Goal: Task Accomplishment & Management: Use online tool/utility

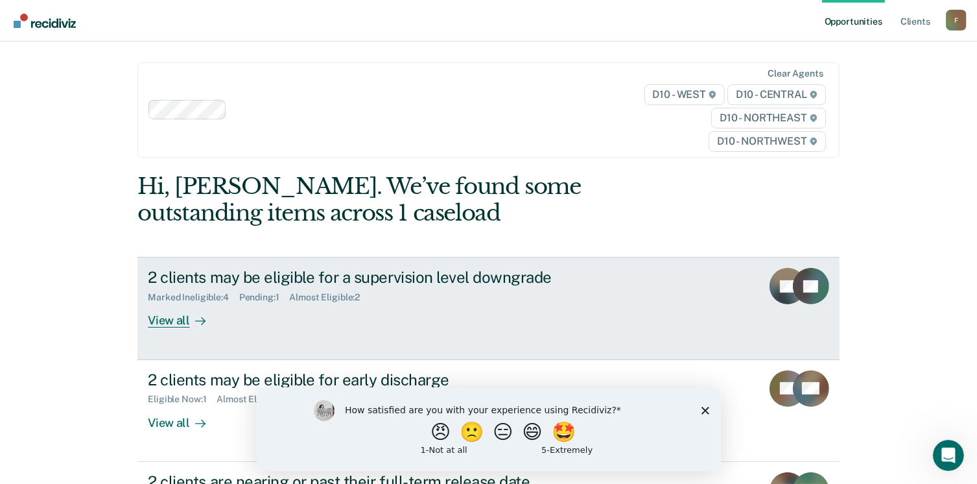
click at [173, 320] on div "View all" at bounding box center [184, 315] width 73 height 25
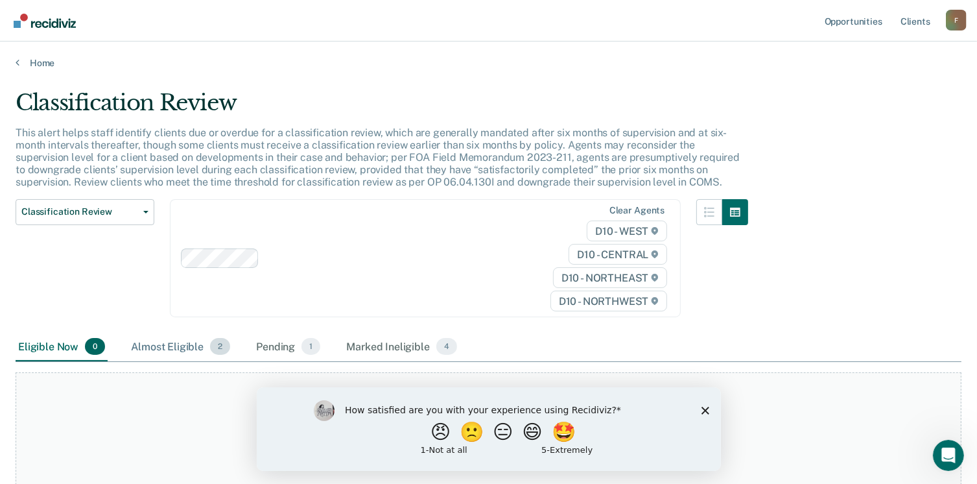
click at [184, 343] on div "Almost Eligible 2" at bounding box center [180, 347] width 104 height 29
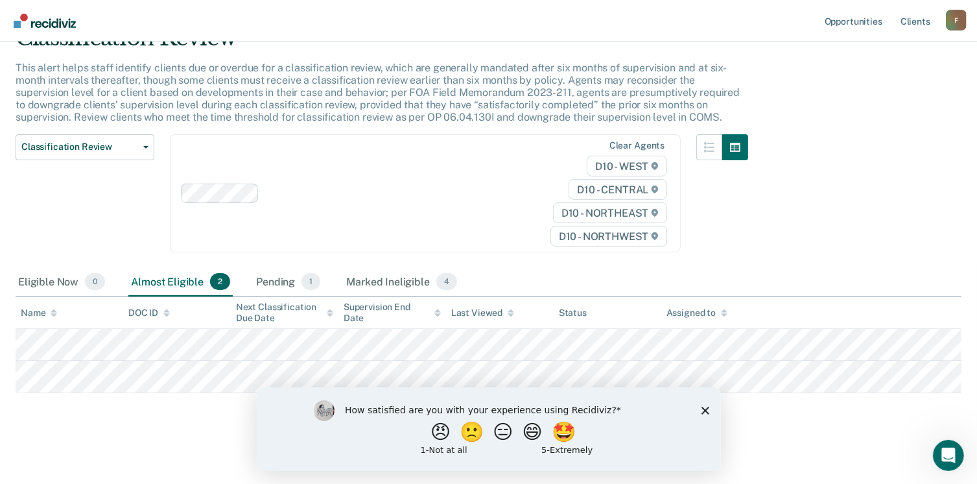
scroll to position [65, 0]
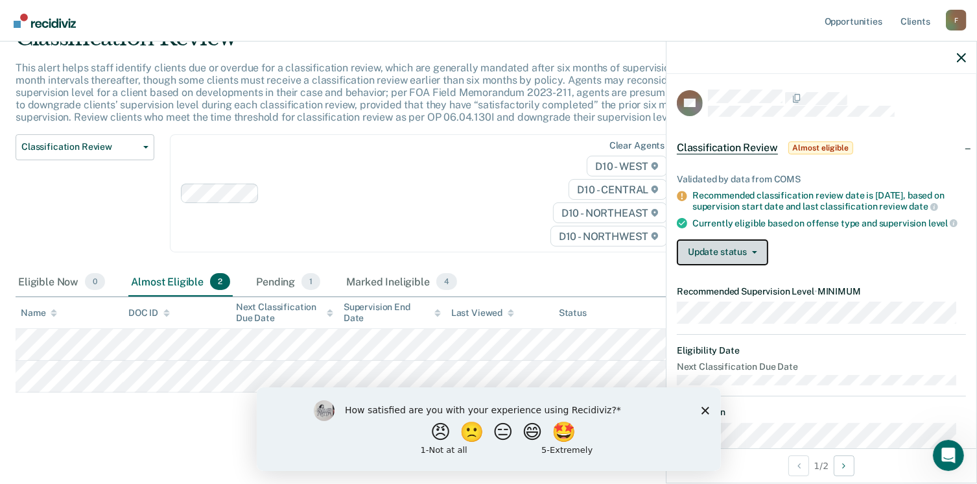
click at [744, 257] on button "Update status" at bounding box center [722, 252] width 91 height 26
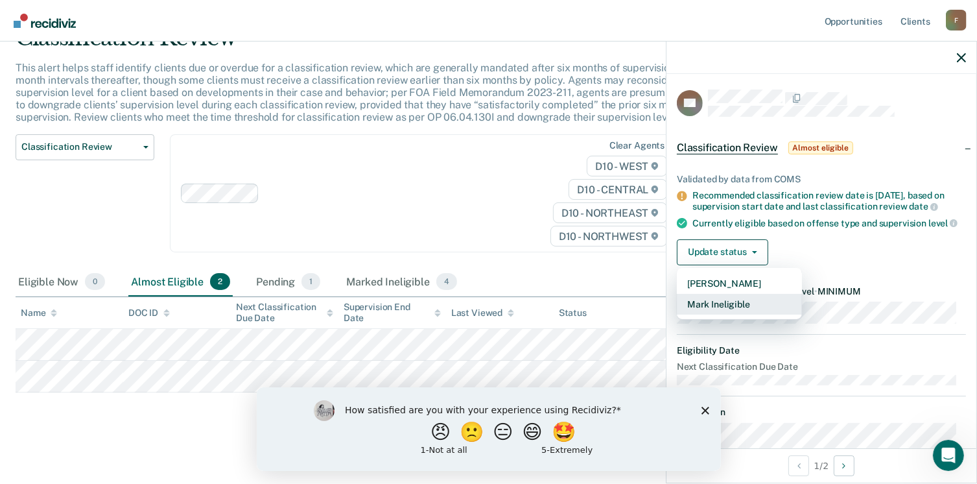
click at [735, 305] on button "Mark Ineligible" at bounding box center [739, 304] width 125 height 21
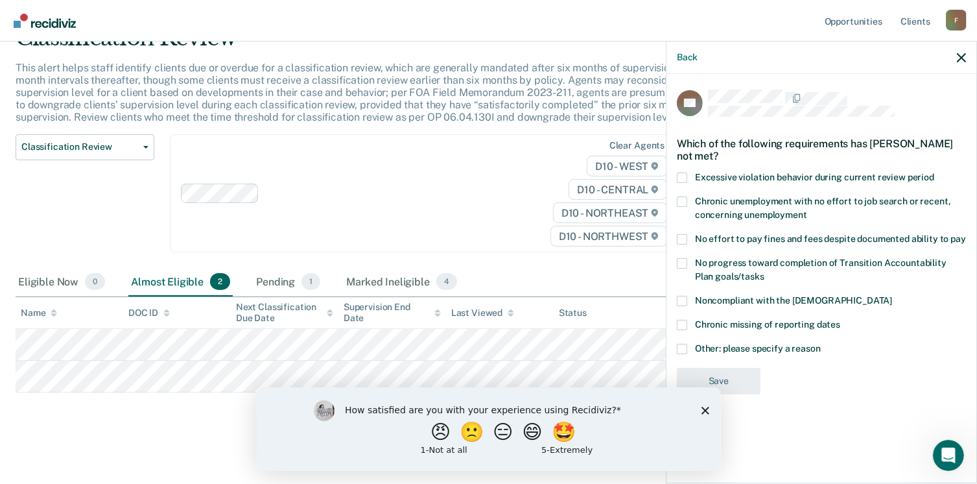
click at [679, 351] on span at bounding box center [682, 349] width 10 height 10
click at [821, 344] on input "Other: please specify a reason" at bounding box center [821, 344] width 0 height 0
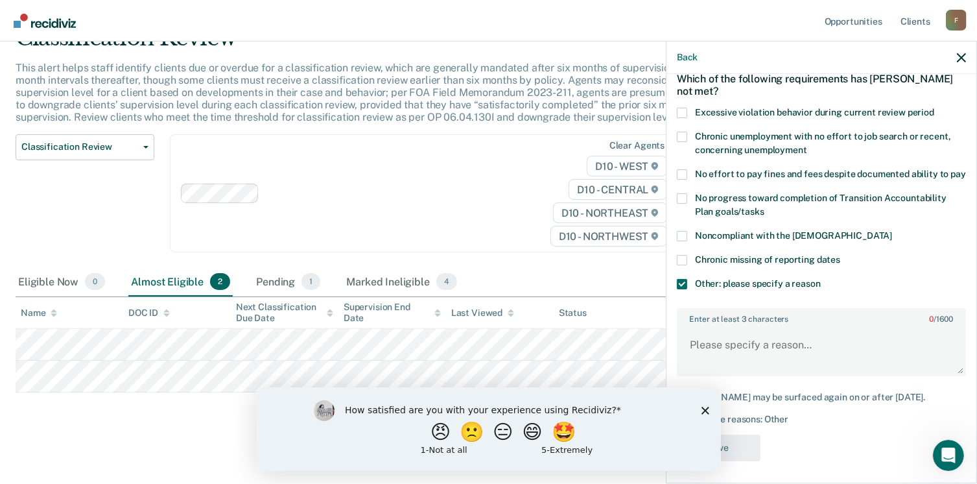
scroll to position [80, 0]
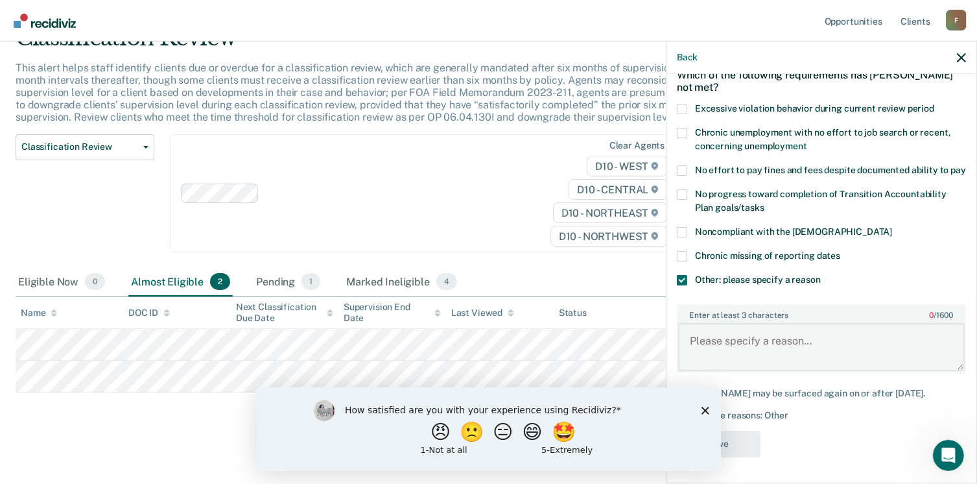
click at [708, 333] on textarea "Enter at least 3 characters 0 / 1600" at bounding box center [821, 347] width 287 height 48
drag, startPoint x: 689, startPoint y: 342, endPoint x: 783, endPoint y: 349, distance: 93.7
click at [783, 349] on textarea "Subject is a Lifer" at bounding box center [821, 347] width 287 height 48
type textarea "Subject is a Lifer"
click at [737, 445] on button "Save" at bounding box center [719, 444] width 84 height 27
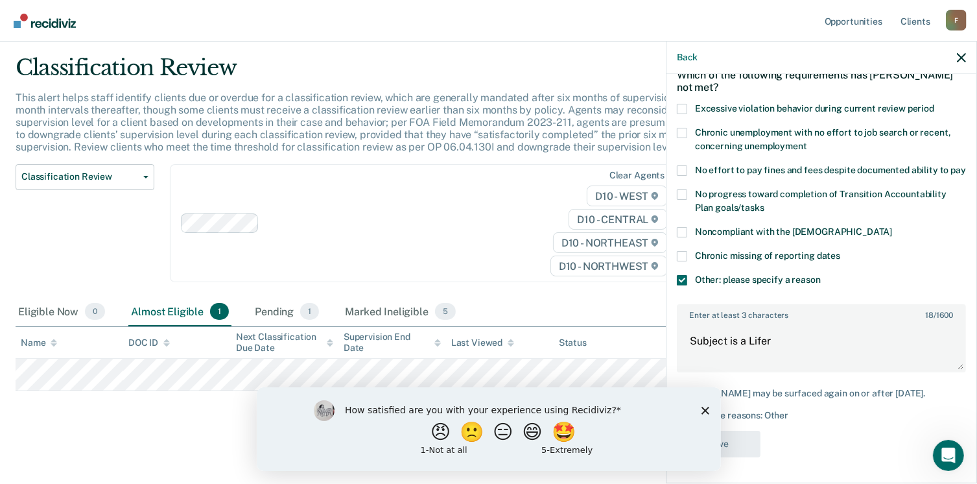
scroll to position [34, 0]
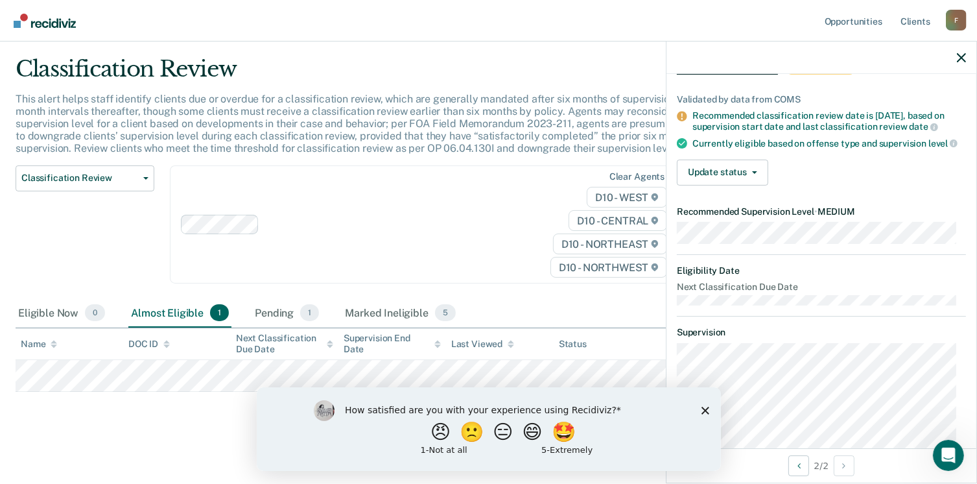
click at [706, 408] on polygon "Close survey" at bounding box center [705, 410] width 8 height 8
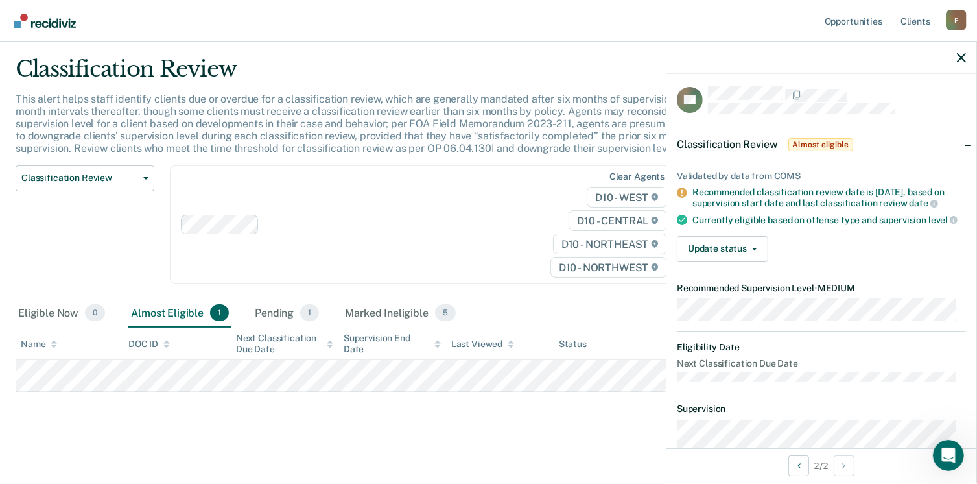
scroll to position [0, 0]
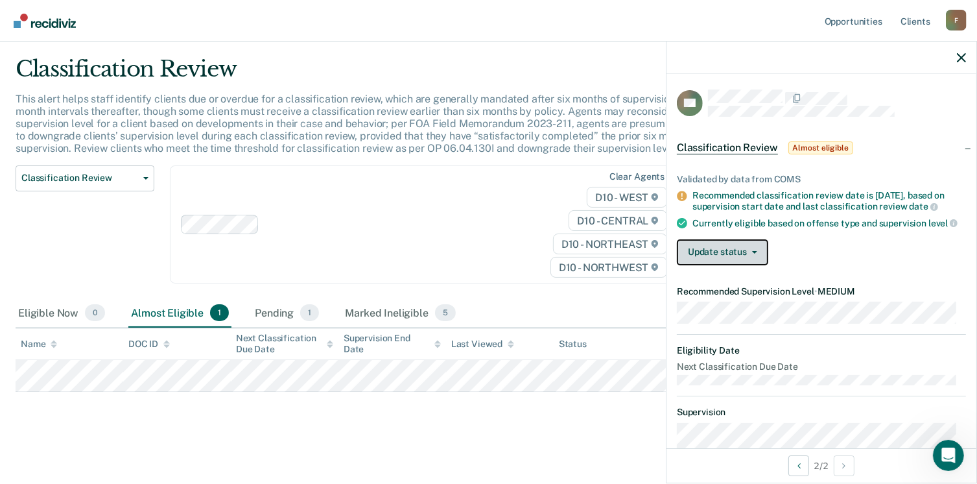
click at [752, 257] on button "Update status" at bounding box center [722, 252] width 91 height 26
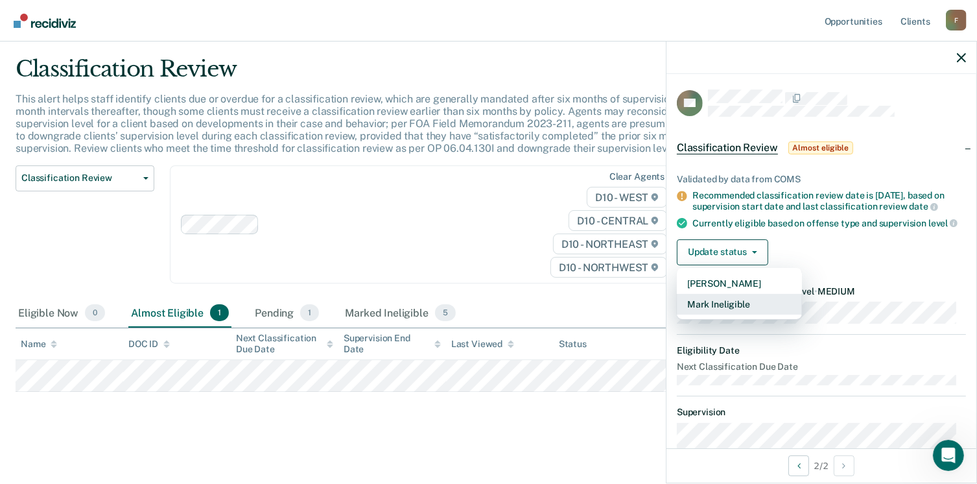
click at [735, 309] on button "Mark Ineligible" at bounding box center [739, 304] width 125 height 21
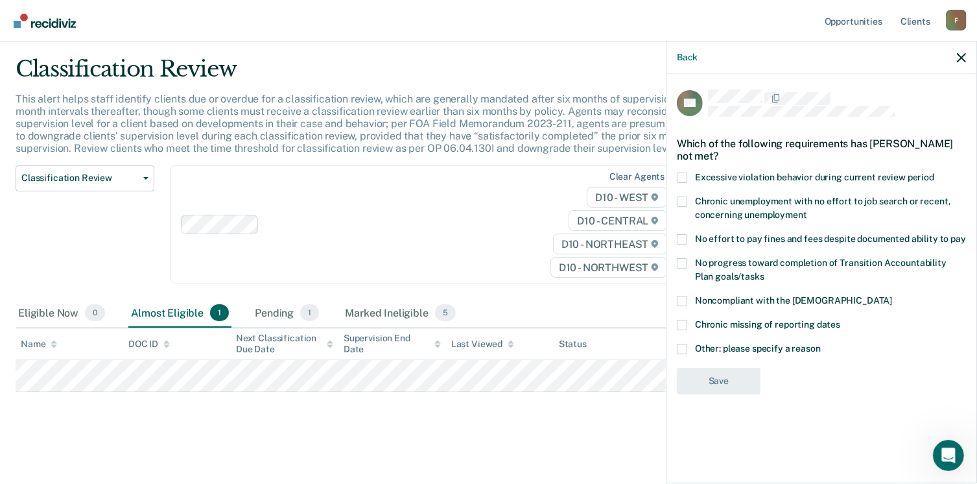
click at [682, 344] on span at bounding box center [682, 349] width 10 height 10
click at [821, 344] on input "Other: please specify a reason" at bounding box center [821, 344] width 0 height 0
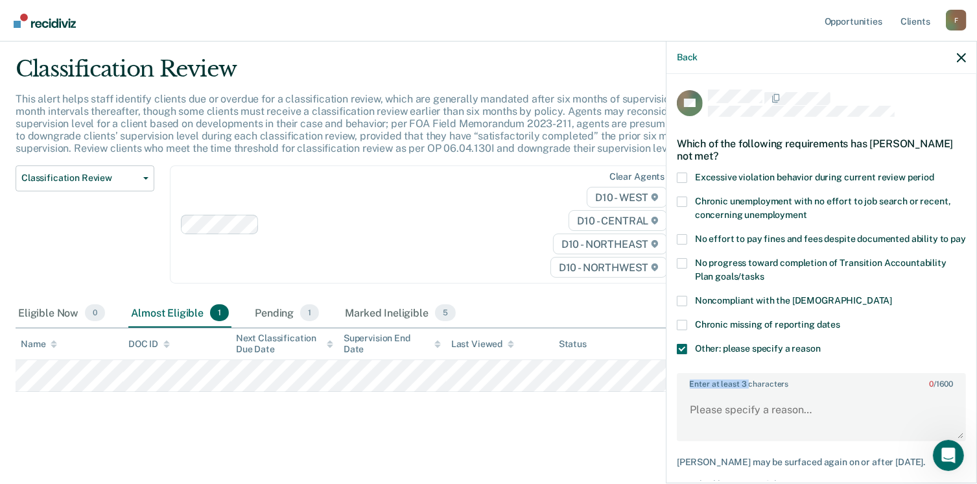
click at [746, 401] on div "Enter at least 3 characters 0 / 1600" at bounding box center [821, 407] width 289 height 68
drag, startPoint x: 746, startPoint y: 402, endPoint x: 730, endPoint y: 415, distance: 20.8
click at [730, 415] on textarea "Enter at least 3 characters 0 / 1600" at bounding box center [821, 416] width 287 height 48
paste textarea "Subject is a Lifer"
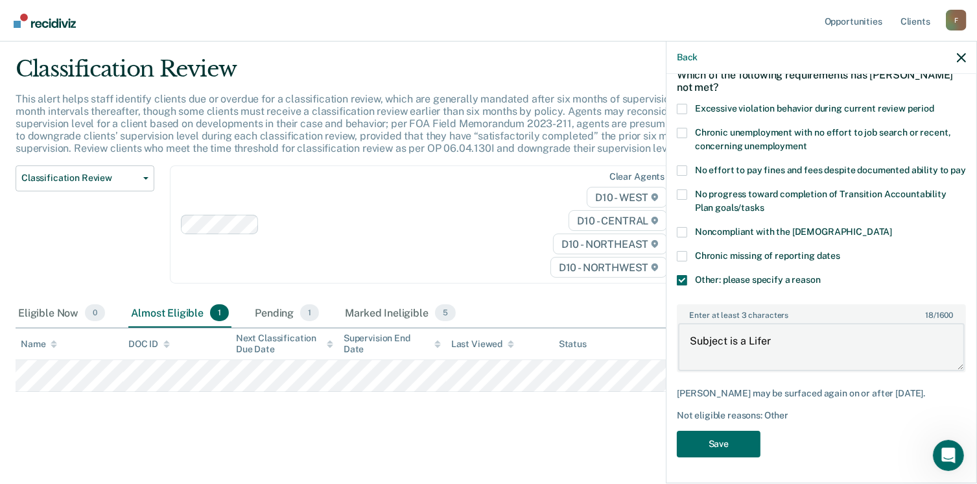
scroll to position [80, 0]
type textarea "Subject is a Lifer"
click at [735, 445] on button "Save" at bounding box center [719, 444] width 84 height 27
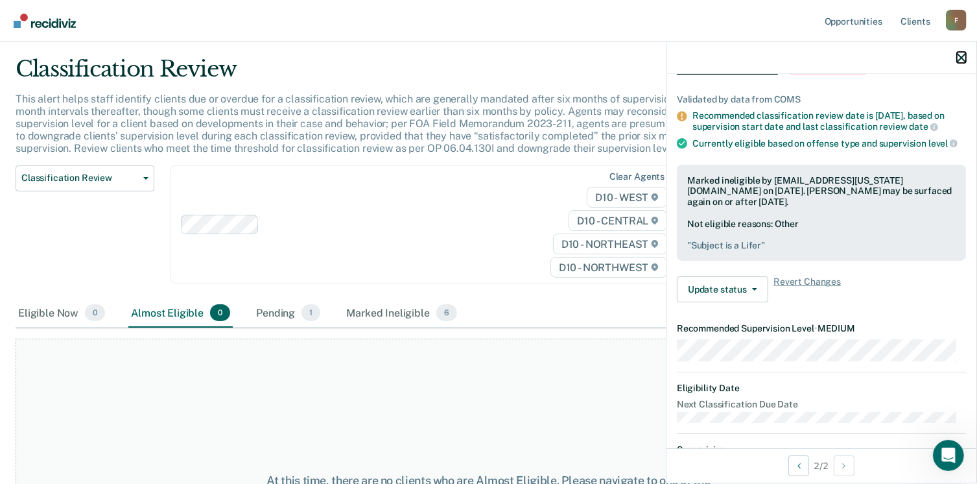
click at [960, 59] on icon "button" at bounding box center [961, 57] width 9 height 9
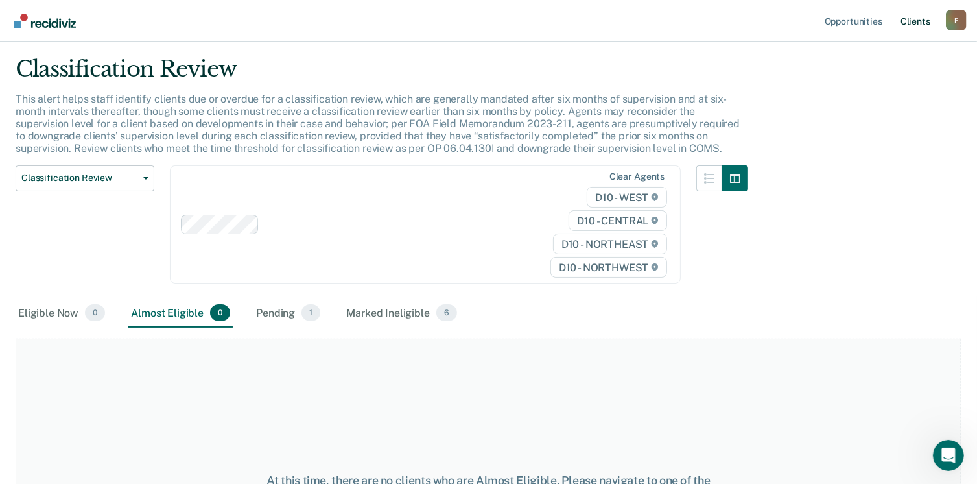
click at [916, 23] on link "Client s" at bounding box center [915, 20] width 35 height 41
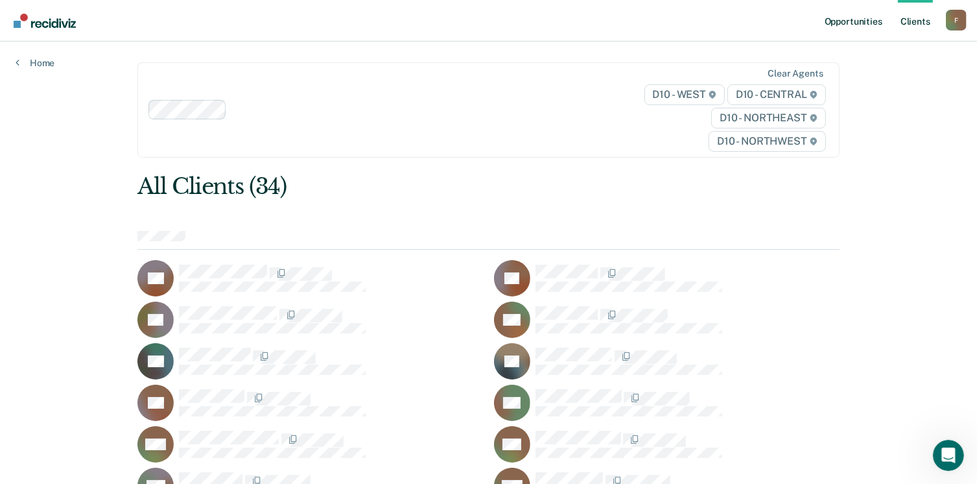
click at [858, 23] on link "Opportunities" at bounding box center [853, 20] width 63 height 41
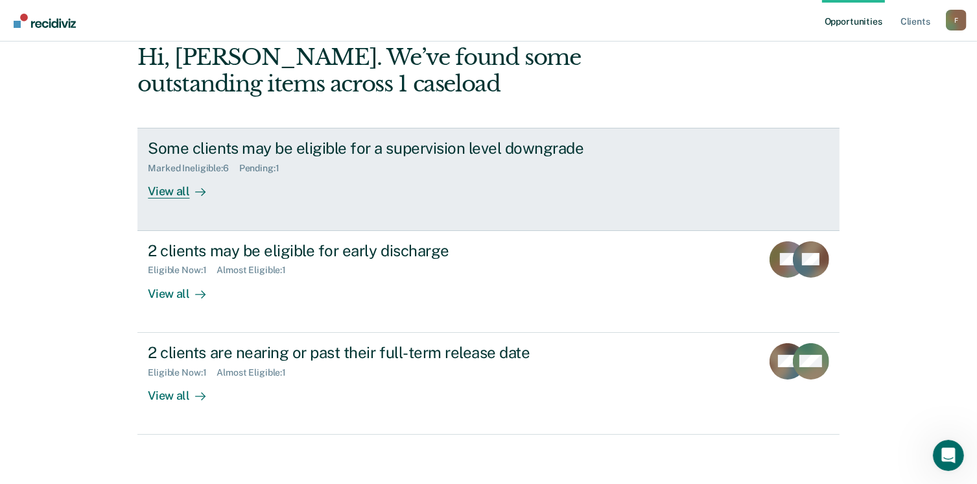
scroll to position [130, 0]
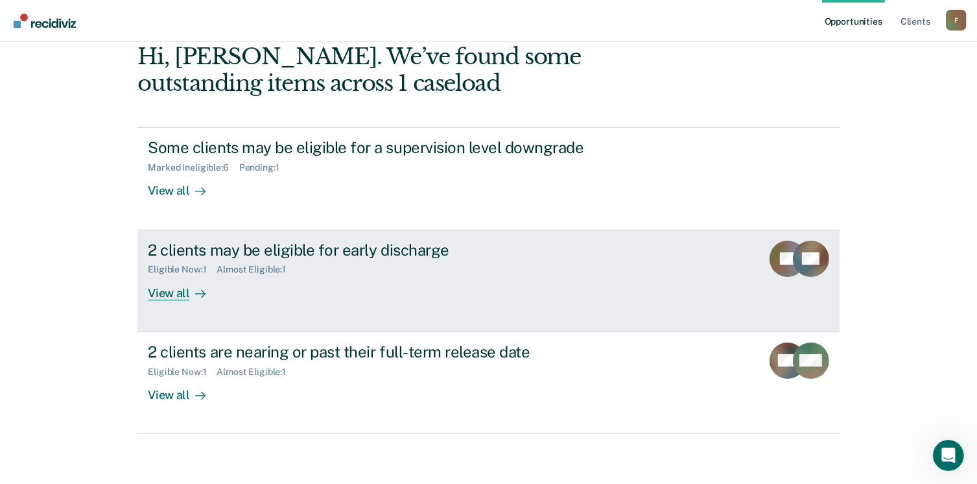
click at [316, 274] on div "2 clients may be eligible for early discharge Eligible Now : 1 Almost Eligible …" at bounding box center [391, 271] width 486 height 60
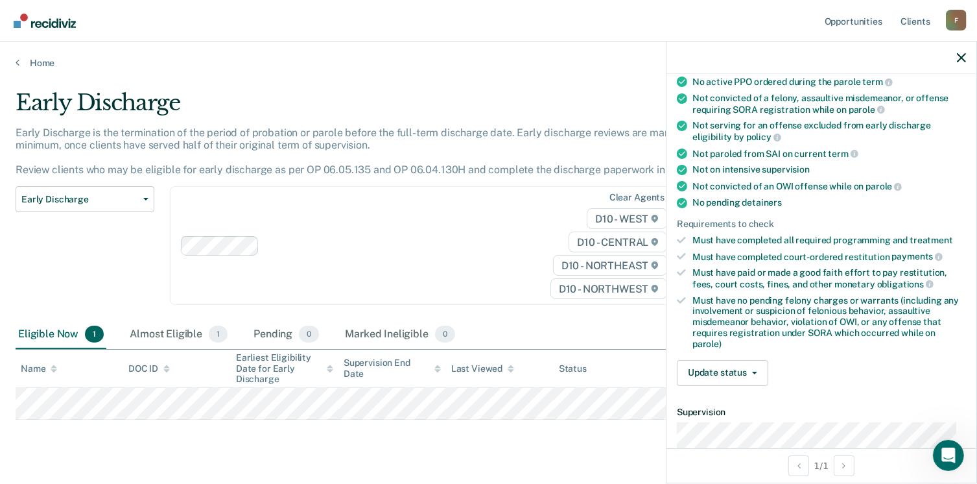
scroll to position [195, 0]
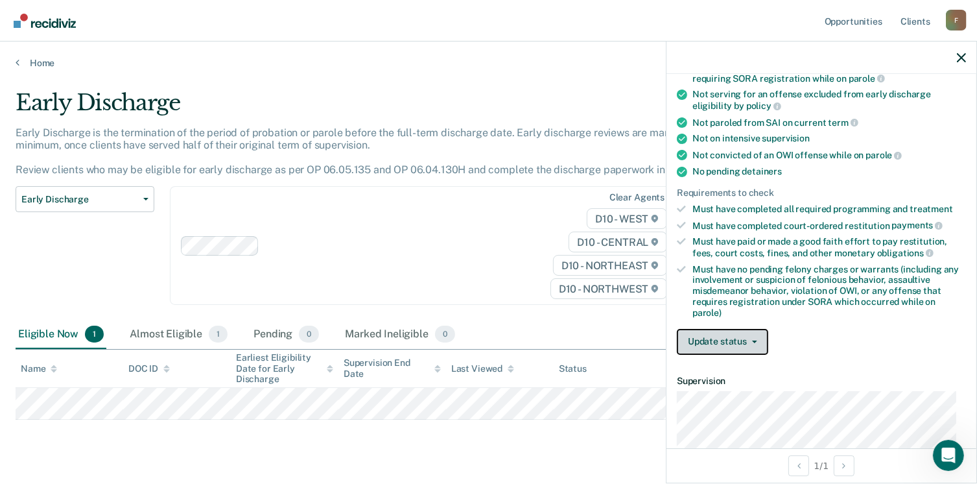
click at [716, 334] on button "Update status" at bounding box center [722, 342] width 91 height 26
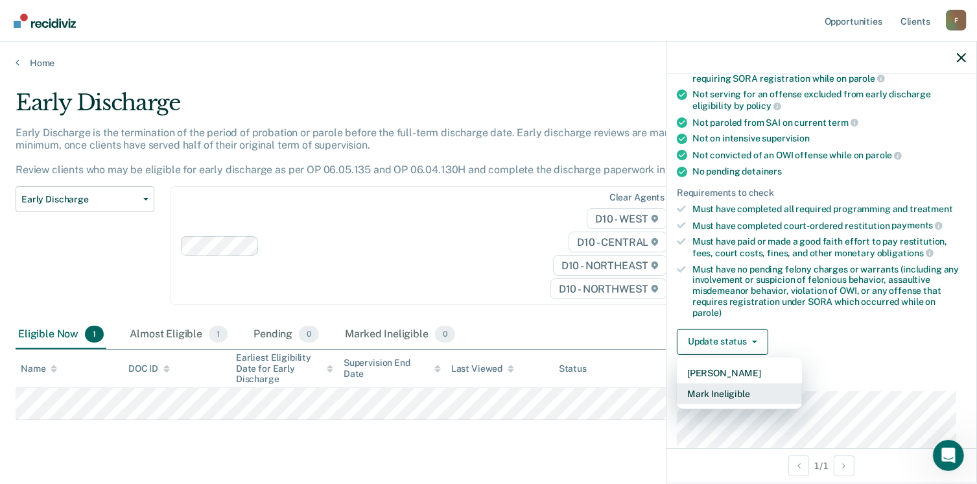
click at [722, 383] on button "Mark Ineligible" at bounding box center [739, 393] width 125 height 21
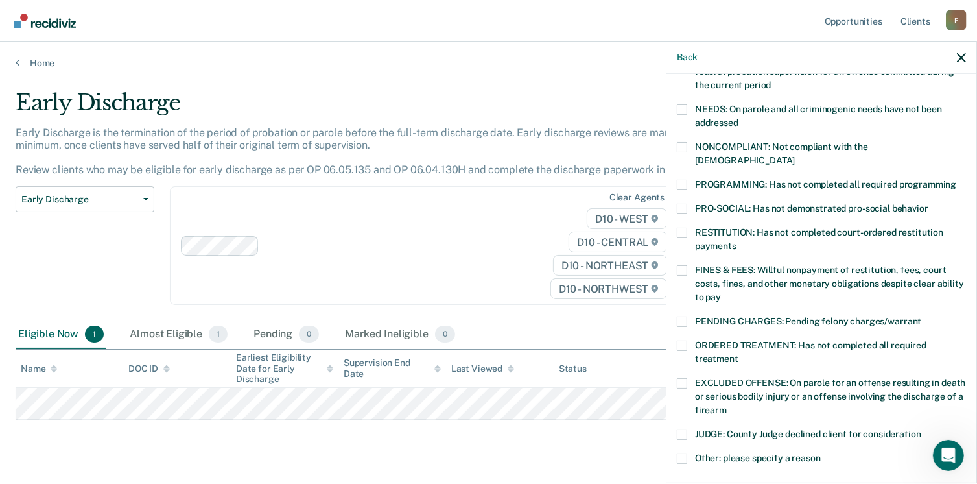
click at [681, 453] on span at bounding box center [682, 458] width 10 height 10
click at [821, 453] on input "Other: please specify a reason" at bounding box center [821, 453] width 0 height 0
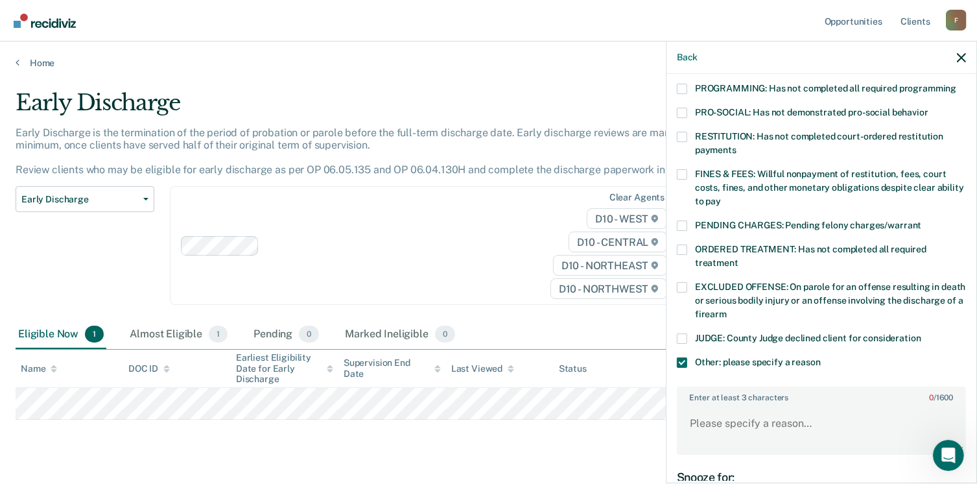
scroll to position [445, 0]
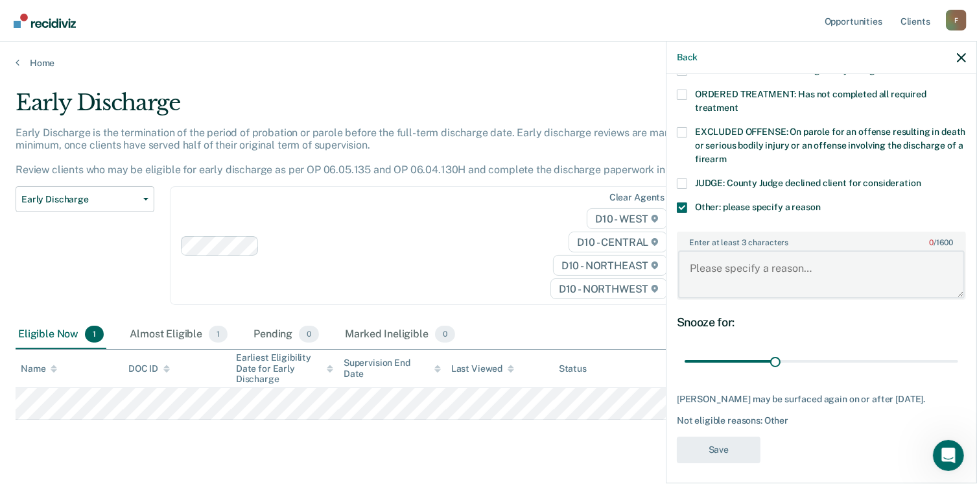
click at [710, 258] on textarea "Enter at least 3 characters 0 / 1600" at bounding box center [821, 274] width 287 height 48
paste textarea "Subject is a Lifer"
type textarea "Subject is a Lifer"
click at [721, 437] on button "Save" at bounding box center [719, 449] width 84 height 27
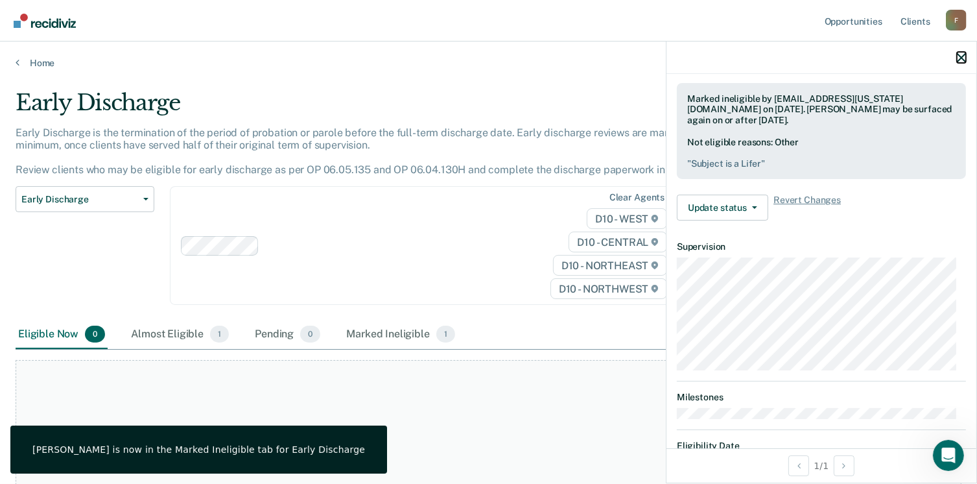
click at [960, 58] on icon "button" at bounding box center [961, 57] width 9 height 9
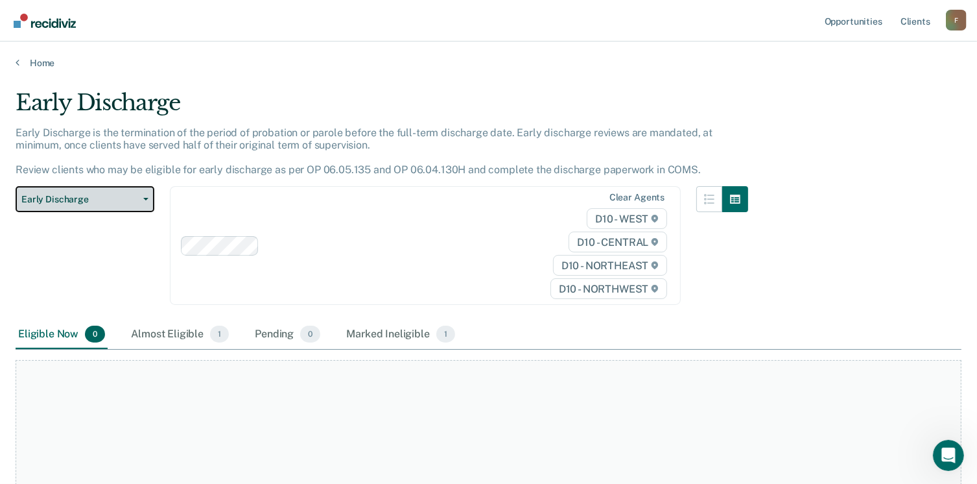
click at [128, 199] on span "Early Discharge" at bounding box center [79, 199] width 117 height 11
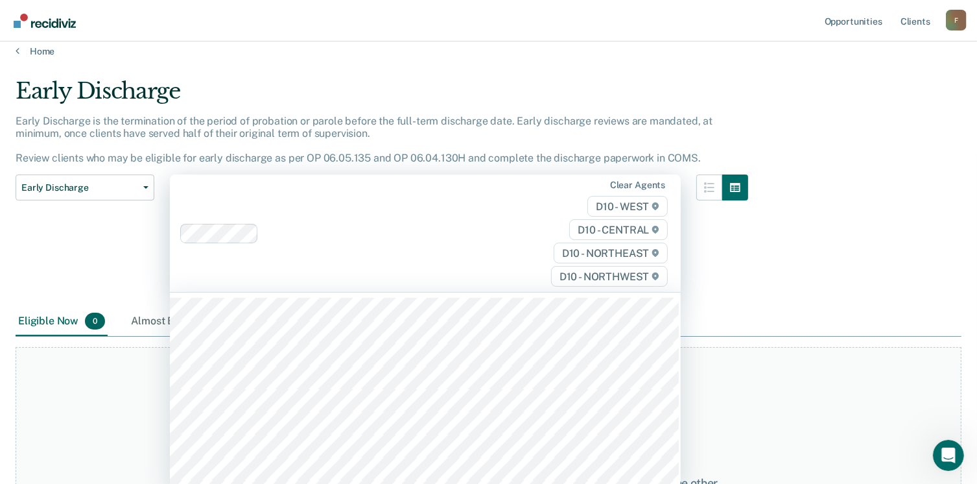
click at [360, 237] on div at bounding box center [393, 233] width 258 height 15
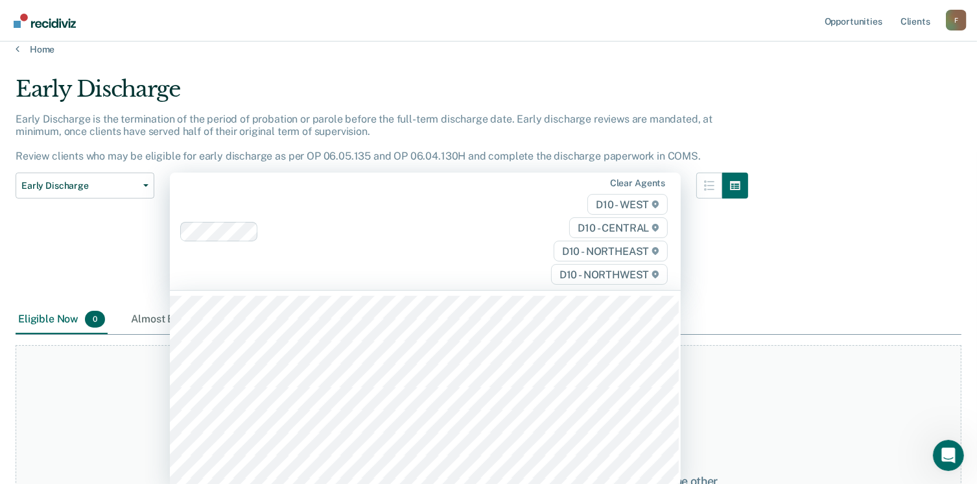
scroll to position [16, 0]
click at [722, 233] on div at bounding box center [722, 237] width 52 height 133
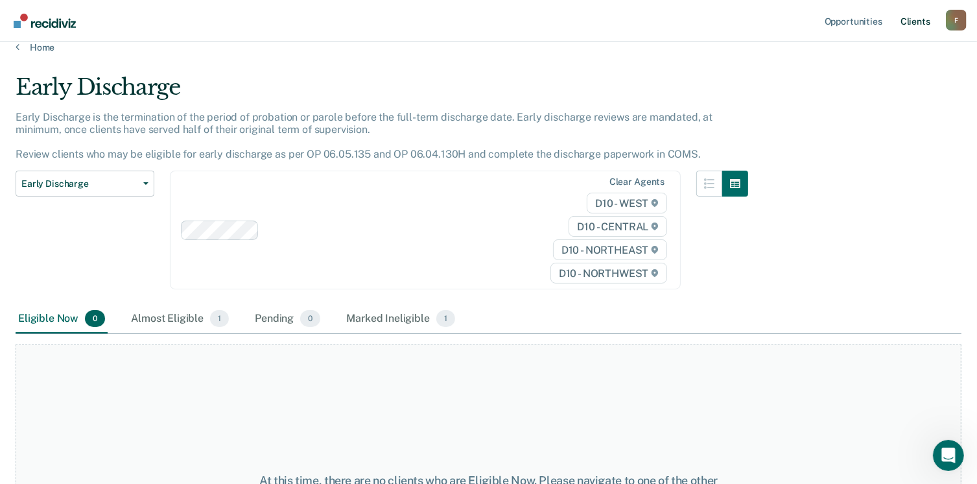
click at [916, 24] on link "Client s" at bounding box center [915, 20] width 35 height 41
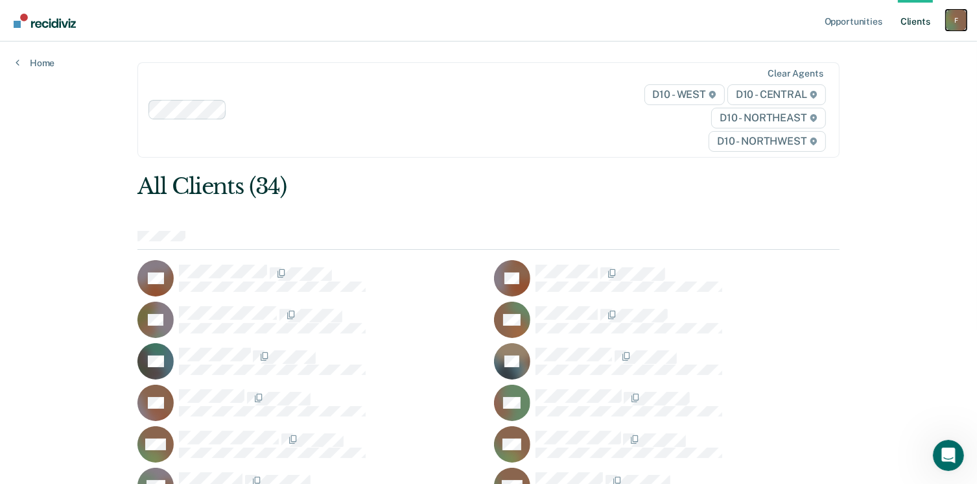
click at [962, 27] on div "F" at bounding box center [956, 20] width 21 height 21
click at [40, 64] on link "Home" at bounding box center [35, 63] width 39 height 12
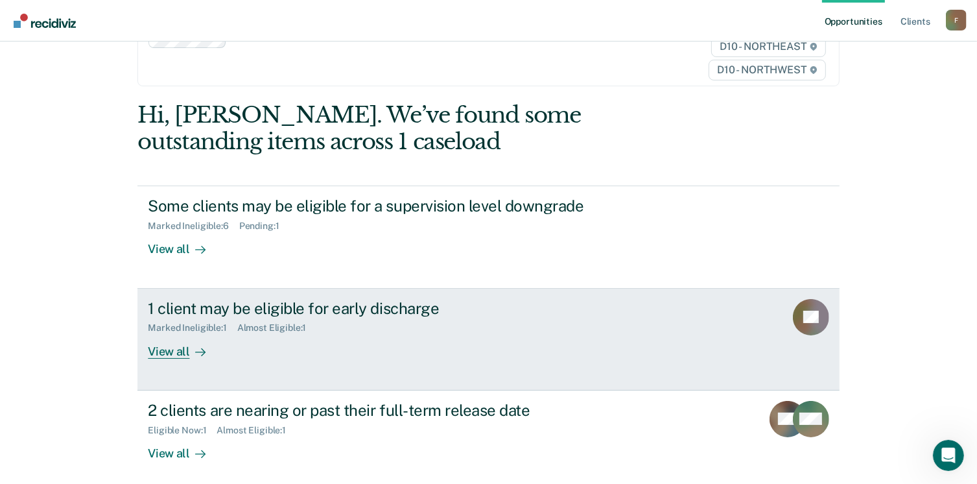
scroll to position [158, 0]
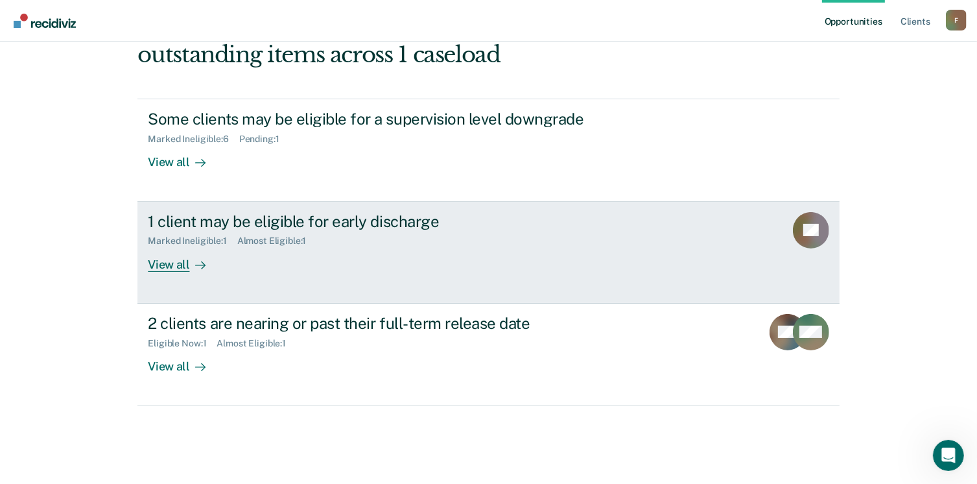
click at [158, 266] on div "View all" at bounding box center [184, 258] width 73 height 25
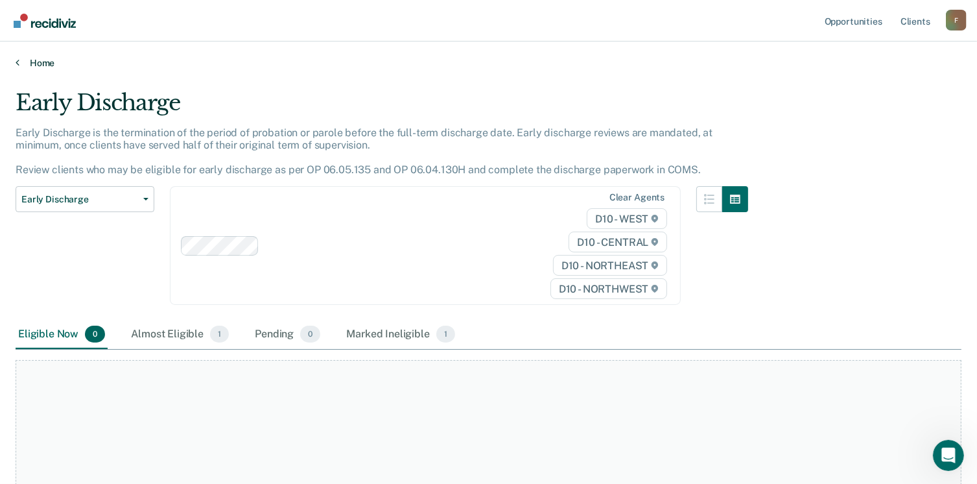
click at [16, 64] on icon at bounding box center [18, 62] width 4 height 10
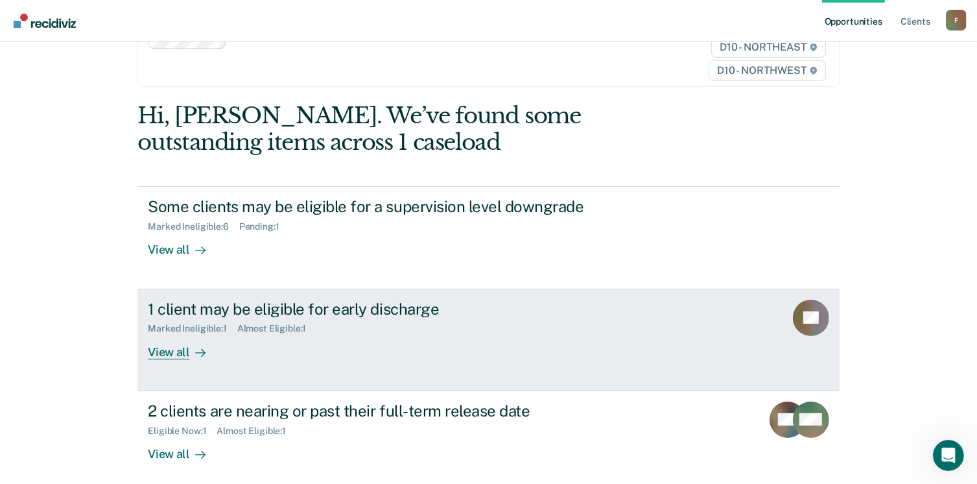
scroll to position [158, 0]
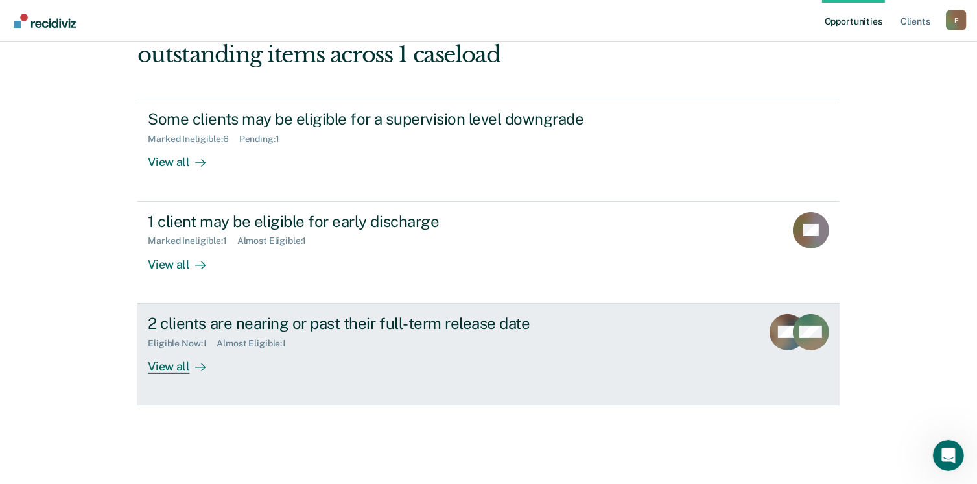
click at [226, 335] on div "Eligible Now : 1 Almost Eligible : 1" at bounding box center [375, 341] width 455 height 16
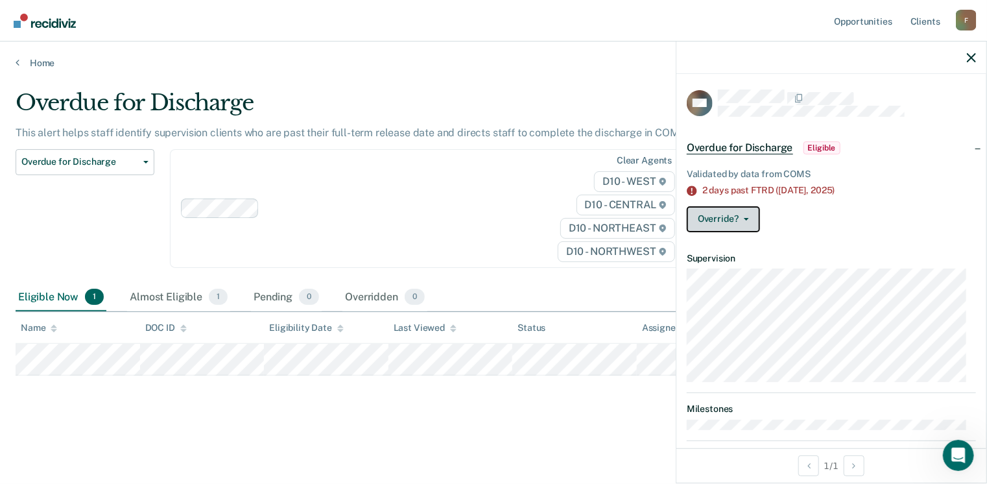
click at [750, 215] on button "Override?" at bounding box center [723, 219] width 73 height 26
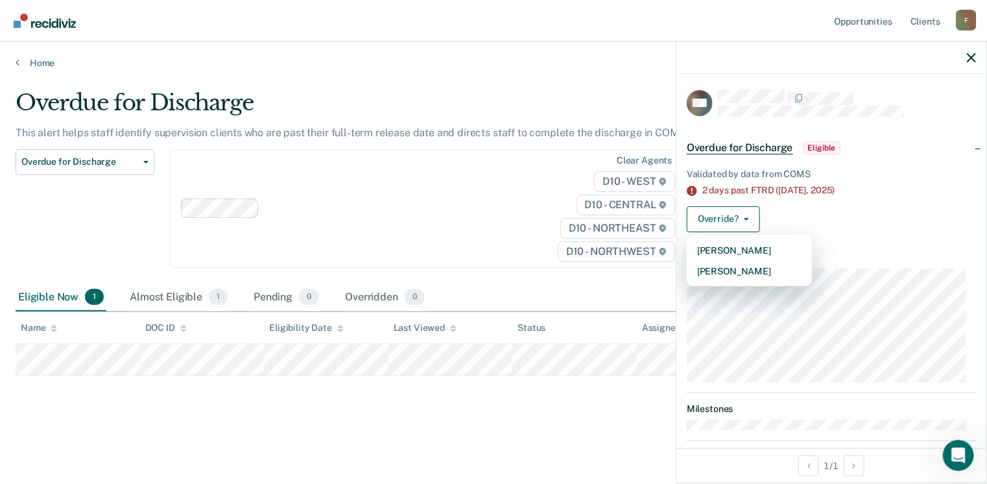
click at [843, 239] on div "Validated by data from COMS 2 days past FTRD ([DATE]) Override? [PERSON_NAME] M…" at bounding box center [831, 197] width 310 height 89
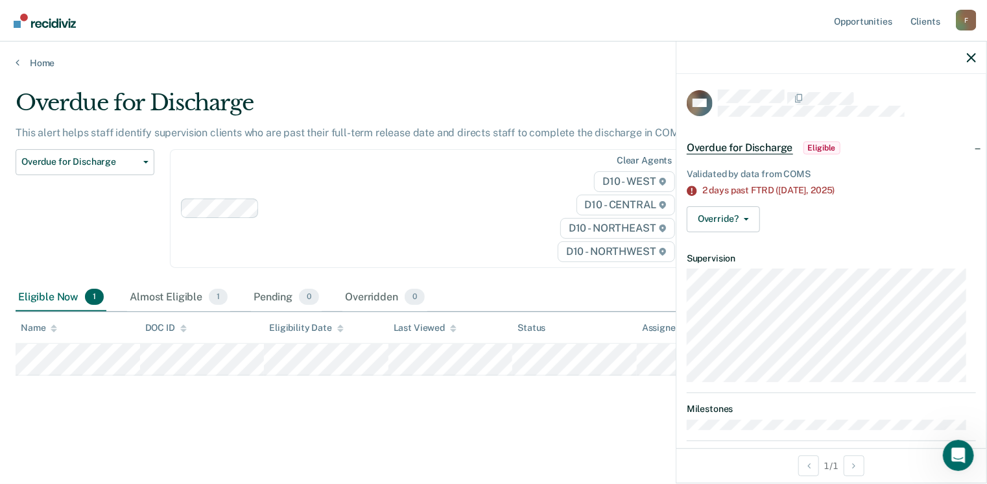
scroll to position [16, 0]
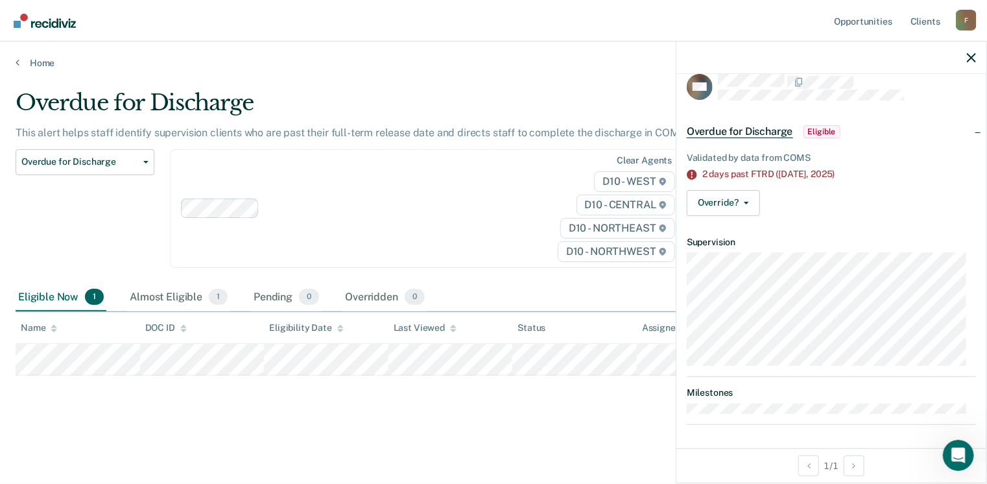
click at [825, 128] on span "Eligible" at bounding box center [821, 131] width 37 height 13
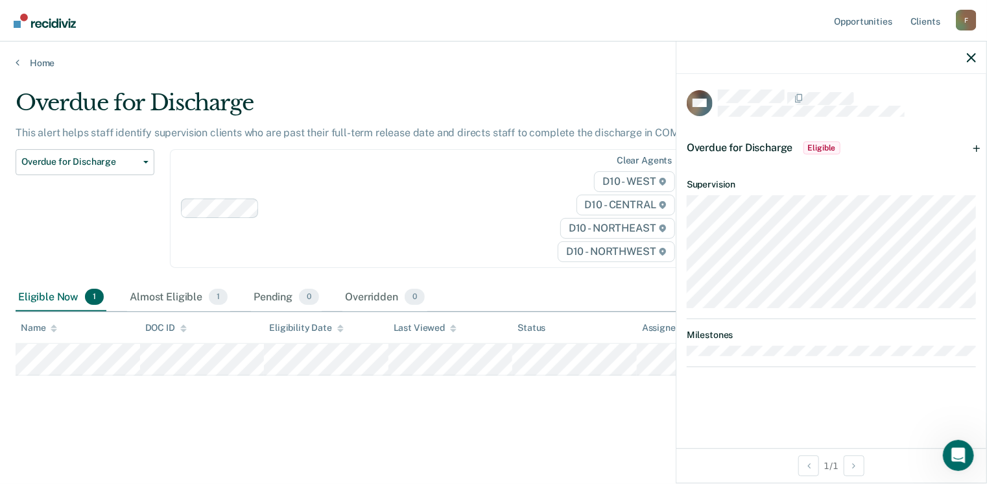
click at [748, 407] on div "TW Overdue for Discharge Eligible Validated by data from COMS 2 days past FTRD …" at bounding box center [831, 261] width 310 height 374
click at [971, 54] on icon "button" at bounding box center [971, 57] width 9 height 9
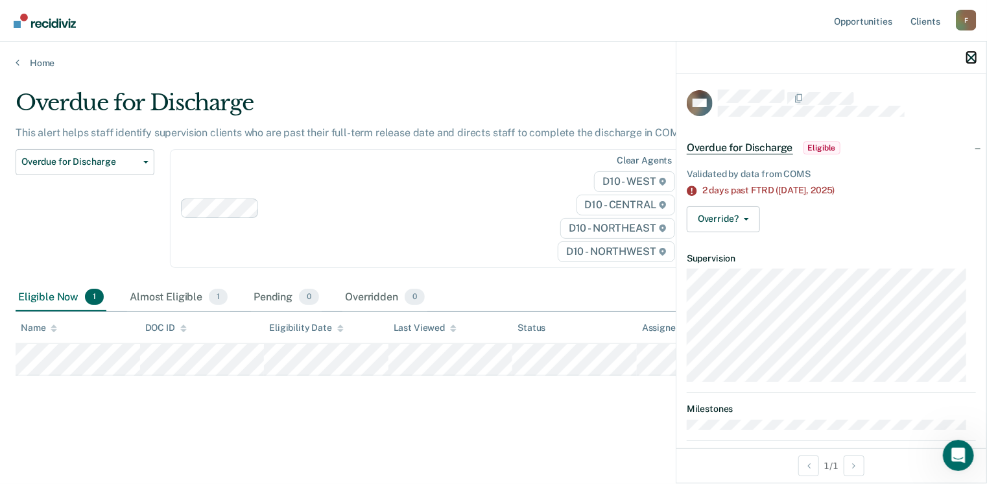
click at [969, 54] on icon "button" at bounding box center [971, 57] width 9 height 9
